Goal: Information Seeking & Learning: Learn about a topic

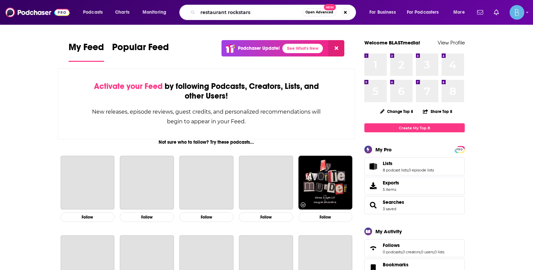
type input "restaurant rockstars"
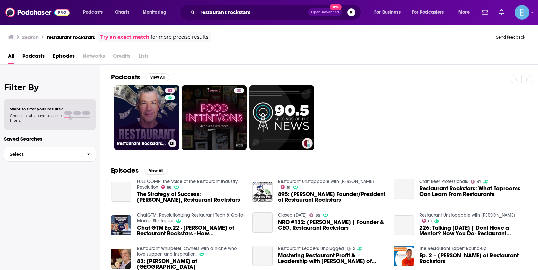
click at [148, 111] on link "53 Restaurant Rockstars Podcast" at bounding box center [146, 117] width 65 height 65
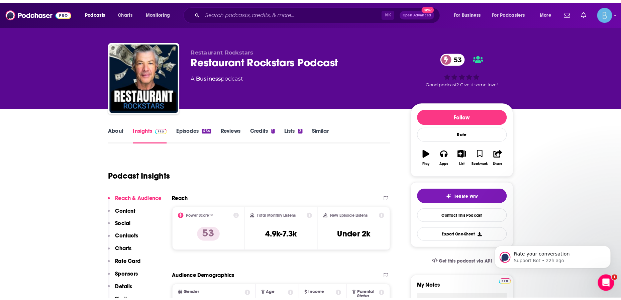
scroll to position [7, 0]
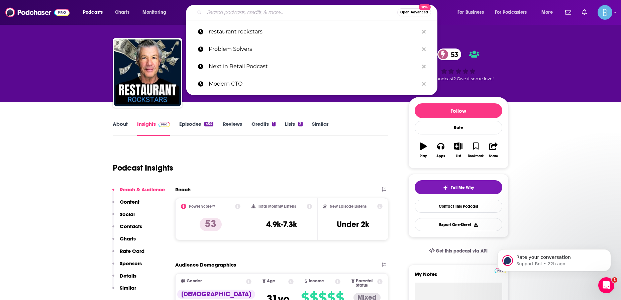
click at [242, 12] on input "Search podcasts, credits, & more..." at bounding box center [300, 12] width 193 height 11
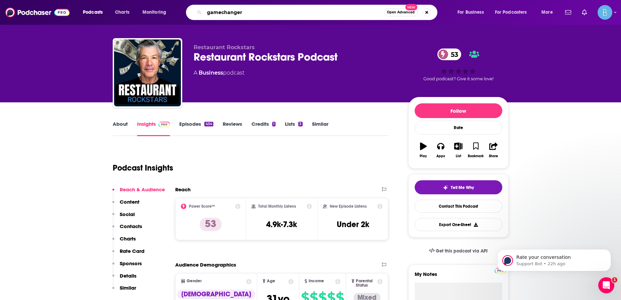
type input "gamechangers"
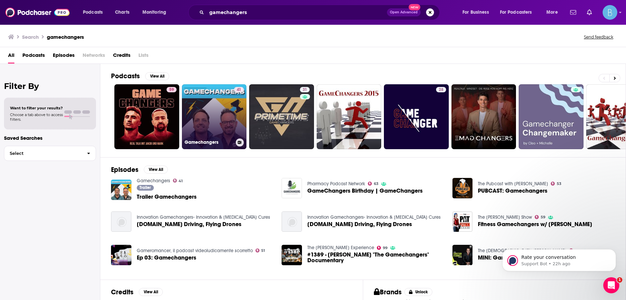
click at [213, 114] on link "41 Gamechangers" at bounding box center [214, 116] width 65 height 65
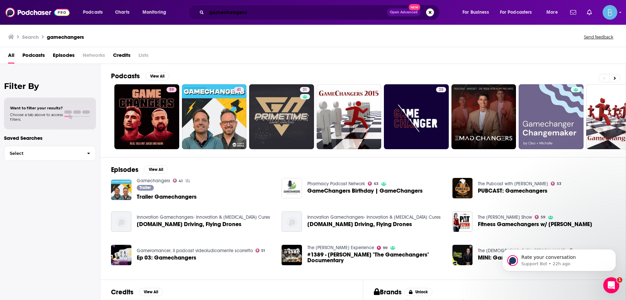
click at [269, 14] on input "gamechangers" at bounding box center [297, 12] width 180 height 11
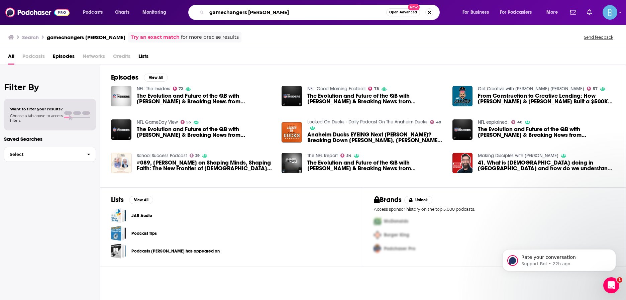
click at [267, 13] on input "gamechangers [PERSON_NAME]" at bounding box center [297, 12] width 180 height 11
click at [223, 13] on input "gamechangers [PERSON_NAME]" at bounding box center [297, 12] width 180 height 11
type input "game changers [PERSON_NAME]"
